Goal: Find specific page/section: Find specific page/section

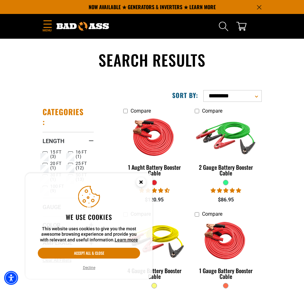
click at [141, 184] on circle "Close this option" at bounding box center [141, 183] width 10 height 10
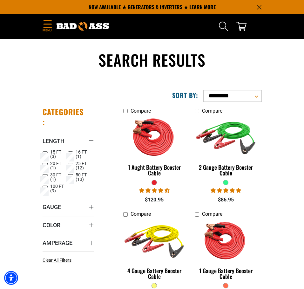
click at [50, 25] on icon "Menu" at bounding box center [48, 24] width 10 height 8
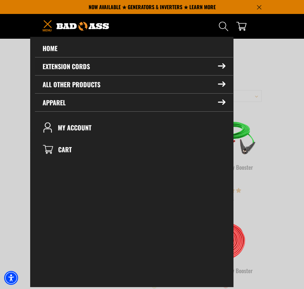
click at [77, 67] on summary "Extension Cords" at bounding box center [134, 67] width 198 height 18
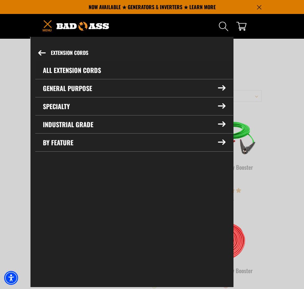
click at [77, 72] on link "All Extension Cords" at bounding box center [134, 70] width 198 height 18
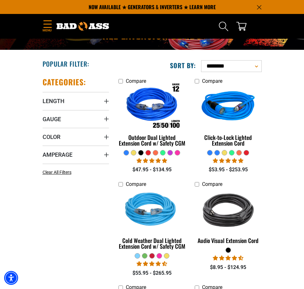
scroll to position [60, 0]
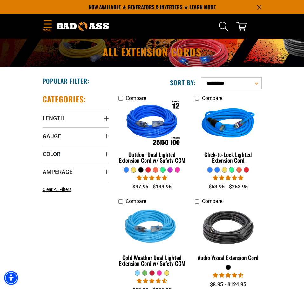
click at [43, 22] on icon "Menu" at bounding box center [48, 24] width 10 height 8
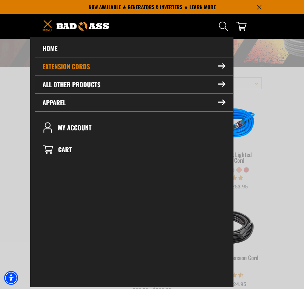
click at [81, 84] on summary "All Other Products" at bounding box center [134, 85] width 198 height 18
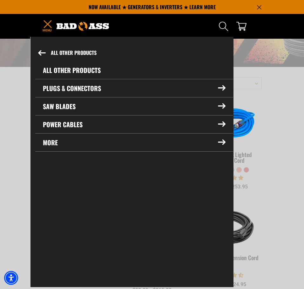
click at [82, 88] on summary "Plugs & Connectors" at bounding box center [134, 88] width 198 height 18
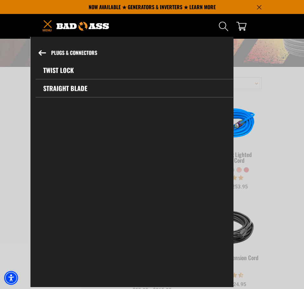
click at [60, 70] on link "Twist Lock" at bounding box center [135, 70] width 198 height 18
